Goal: Check status: Check status

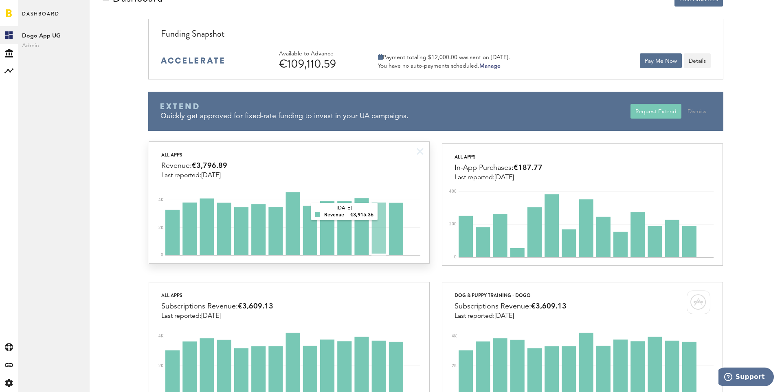
scroll to position [18, 0]
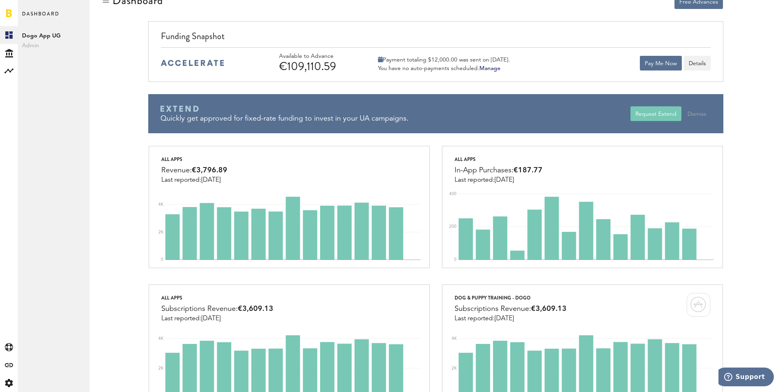
click at [344, 127] on div "Quickly get approved for fixed-rate funding to invest in your UA campaigns." at bounding box center [394, 113] width 469 height 39
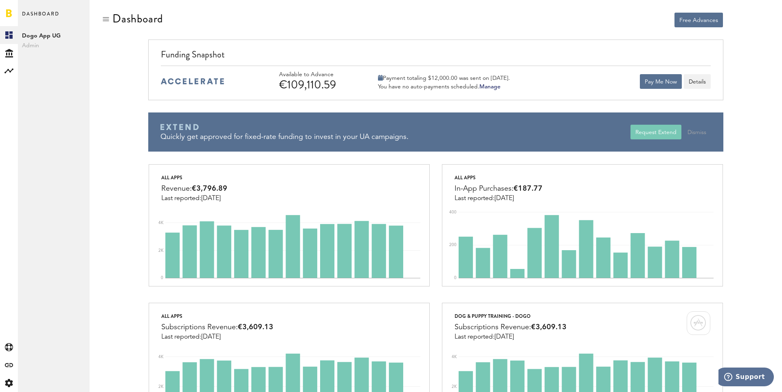
click at [296, 89] on div "€109,110.59" at bounding box center [317, 84] width 77 height 13
click at [12, 66] on div at bounding box center [9, 71] width 18 height 18
click at [45, 38] on link "Monetization" at bounding box center [54, 35] width 72 height 18
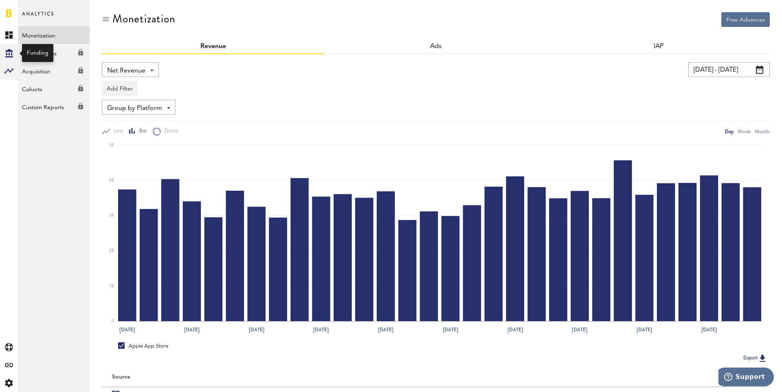
click at [11, 58] on div "Created with Sketch." at bounding box center [9, 53] width 18 height 18
click at [348, 12] on div "Monetization" at bounding box center [436, 25] width 668 height 27
click at [745, 133] on div "Week" at bounding box center [743, 131] width 13 height 9
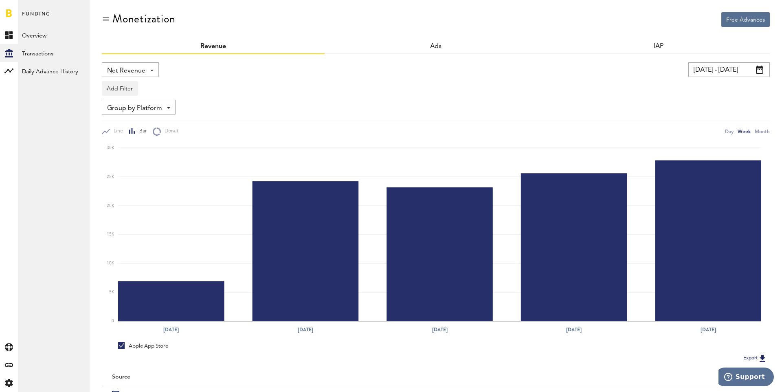
click at [701, 67] on input "15.08.25 - 14.09.25" at bounding box center [728, 69] width 81 height 15
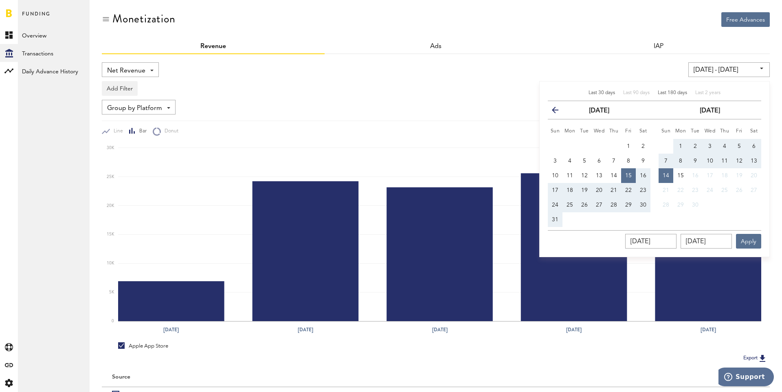
click at [666, 90] on span "Last 180 days" at bounding box center [672, 92] width 29 height 5
type input "18.03.25 - 14.09.25"
type input "18.03.2025"
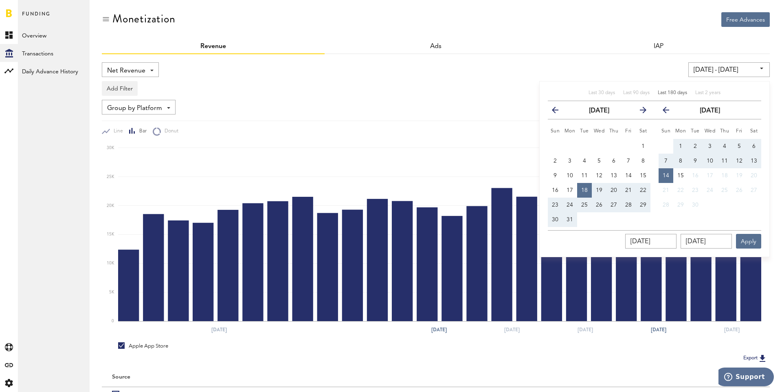
click at [585, 31] on div "Monetization" at bounding box center [436, 25] width 668 height 27
